Goal: Transaction & Acquisition: Purchase product/service

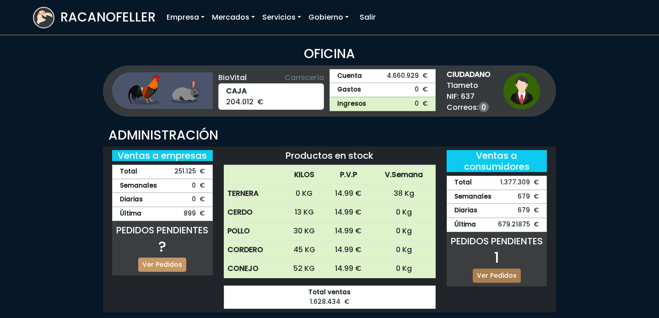
click at [497, 276] on link "Ver Pedidos" at bounding box center [497, 276] width 48 height 14
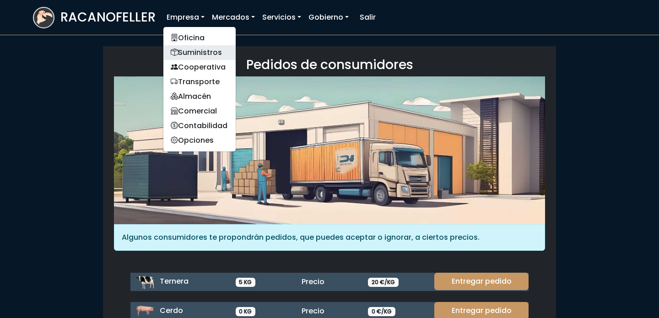
click at [193, 54] on link "Suministros" at bounding box center [199, 52] width 72 height 15
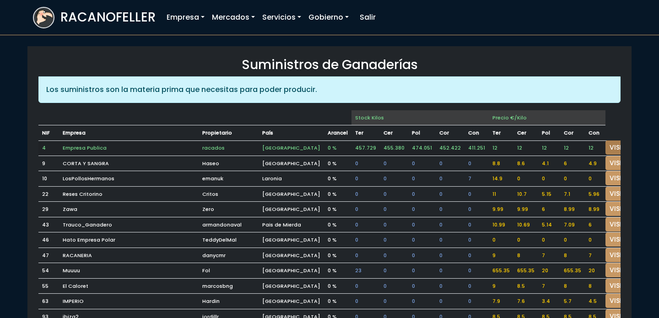
click at [605, 149] on link "VISITAR" at bounding box center [621, 147] width 33 height 14
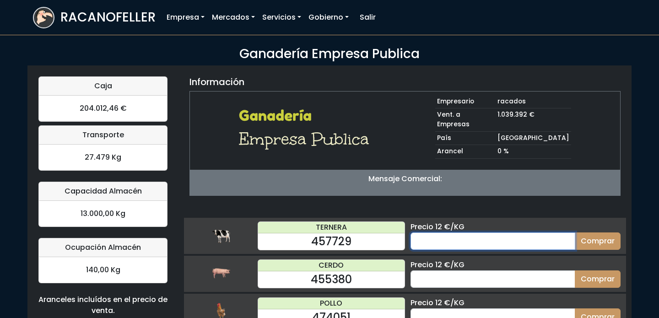
click at [433, 235] on input "number" at bounding box center [492, 240] width 165 height 17
type input "60"
click at [575, 232] on button "Comprar" at bounding box center [598, 240] width 46 height 17
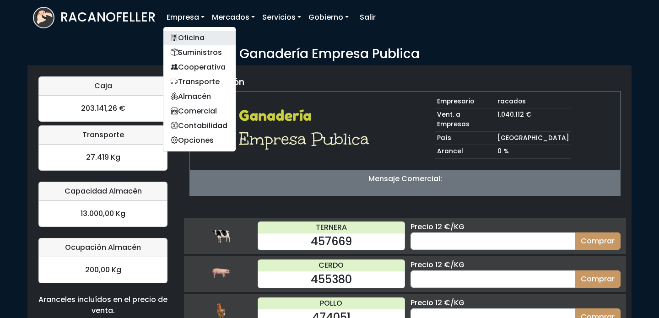
click at [195, 36] on link "Oficina" at bounding box center [199, 38] width 72 height 15
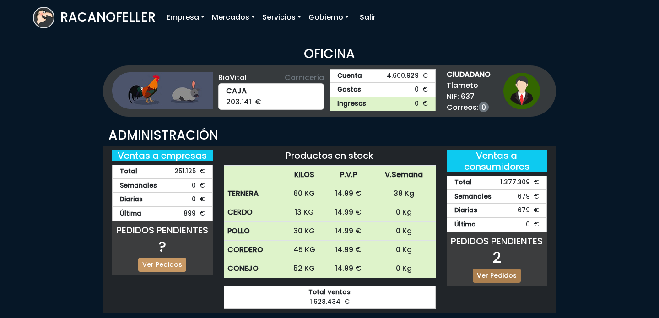
click at [485, 270] on link "Ver Pedidos" at bounding box center [497, 276] width 48 height 14
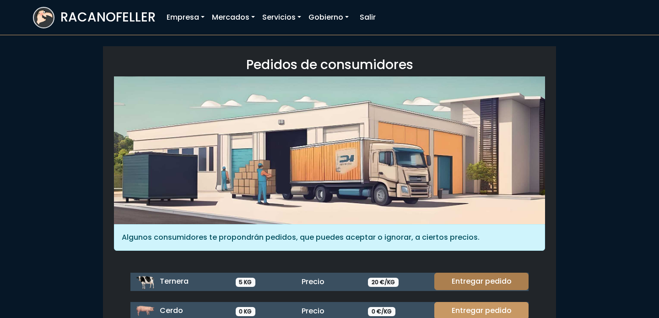
click at [475, 277] on link "Entregar pedido" at bounding box center [481, 281] width 94 height 17
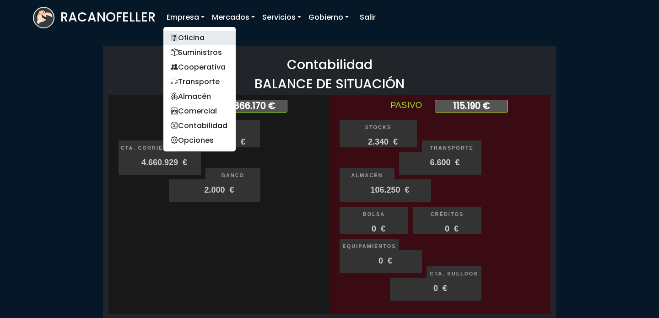
click at [192, 37] on link "Oficina" at bounding box center [199, 38] width 72 height 15
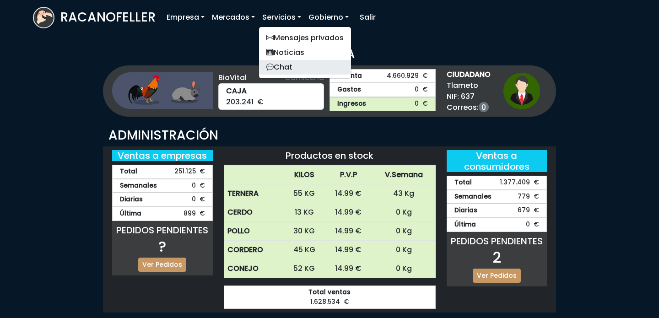
click at [288, 60] on link "Chat" at bounding box center [305, 67] width 92 height 15
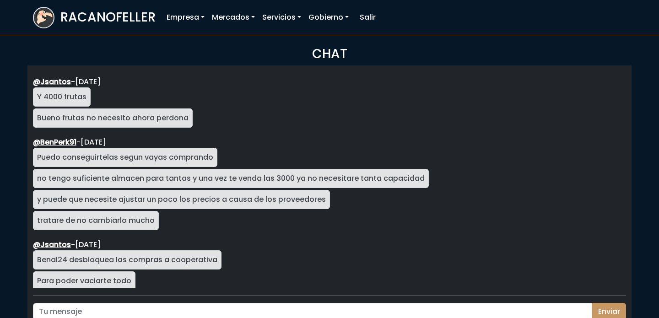
scroll to position [1577, 0]
